Goal: Check status: Check status

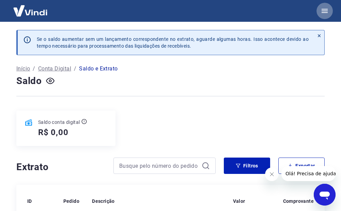
click at [327, 9] on icon "button" at bounding box center [324, 11] width 6 height 4
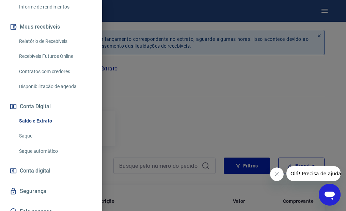
scroll to position [165, 0]
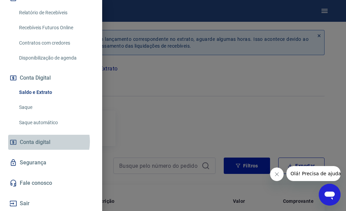
click at [43, 142] on span "Conta digital" at bounding box center [35, 143] width 31 height 10
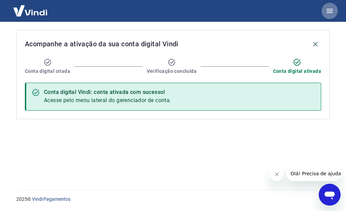
click at [331, 10] on icon "button" at bounding box center [330, 11] width 8 height 8
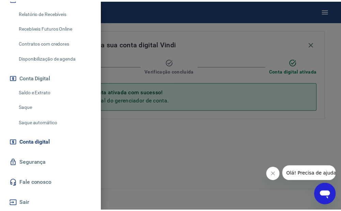
scroll to position [165, 0]
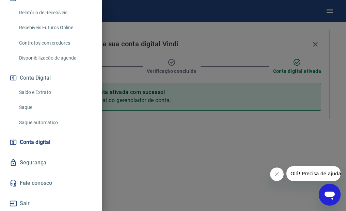
click at [47, 93] on link "Saldo e Extrato" at bounding box center [55, 92] width 78 height 14
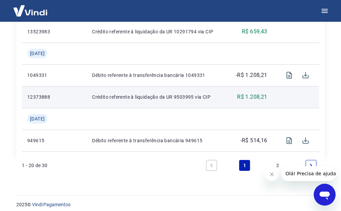
scroll to position [720, 0]
